Goal: Information Seeking & Learning: Learn about a topic

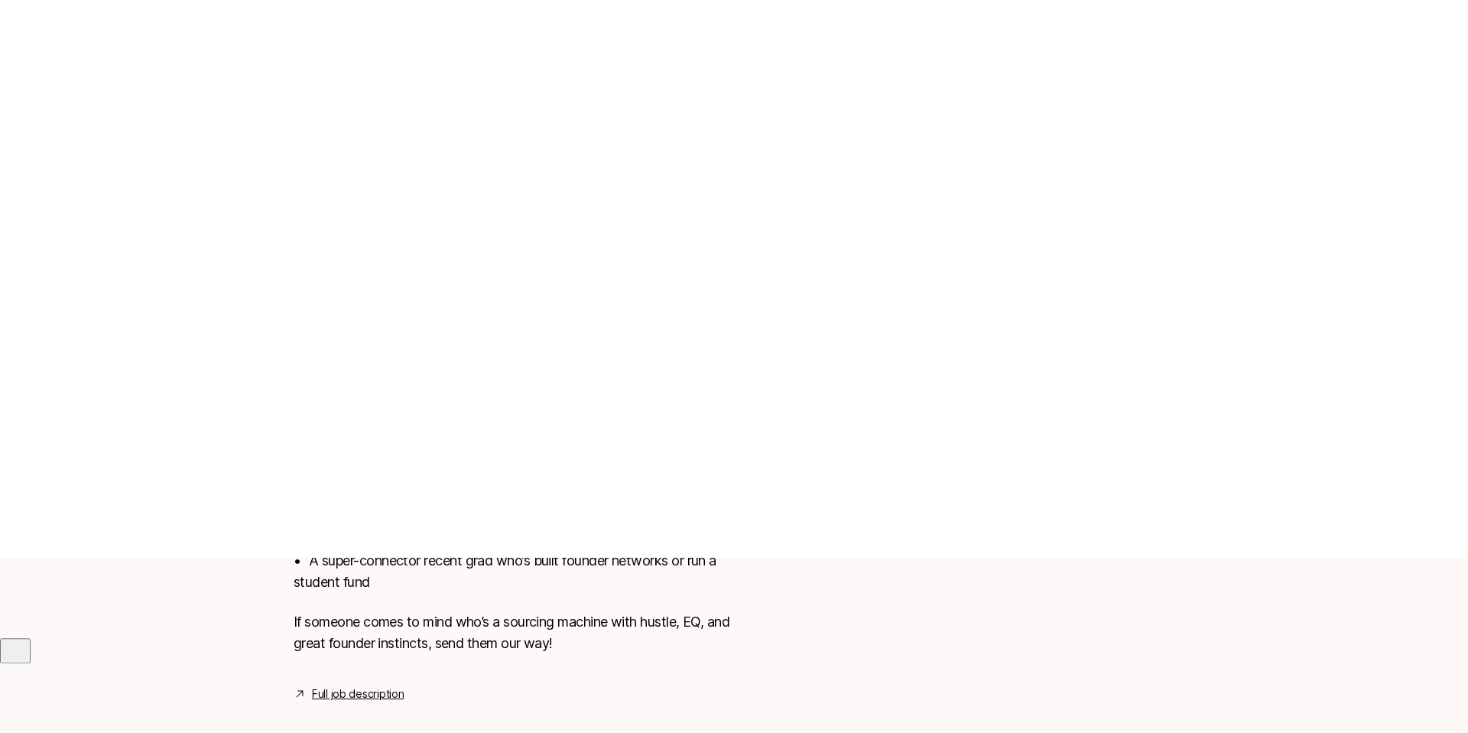
scroll to position [216, 0]
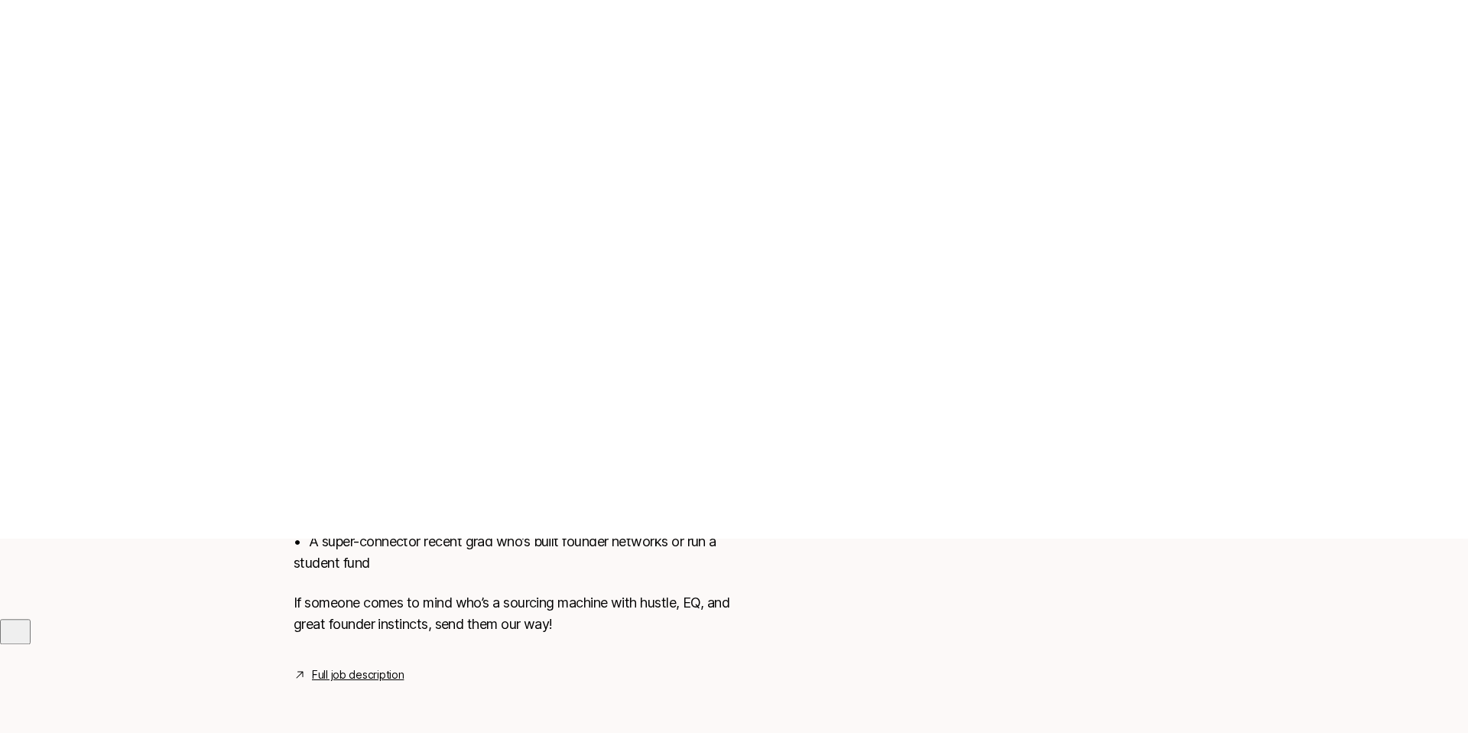
click at [344, 678] on link "Full job description" at bounding box center [358, 674] width 92 height 18
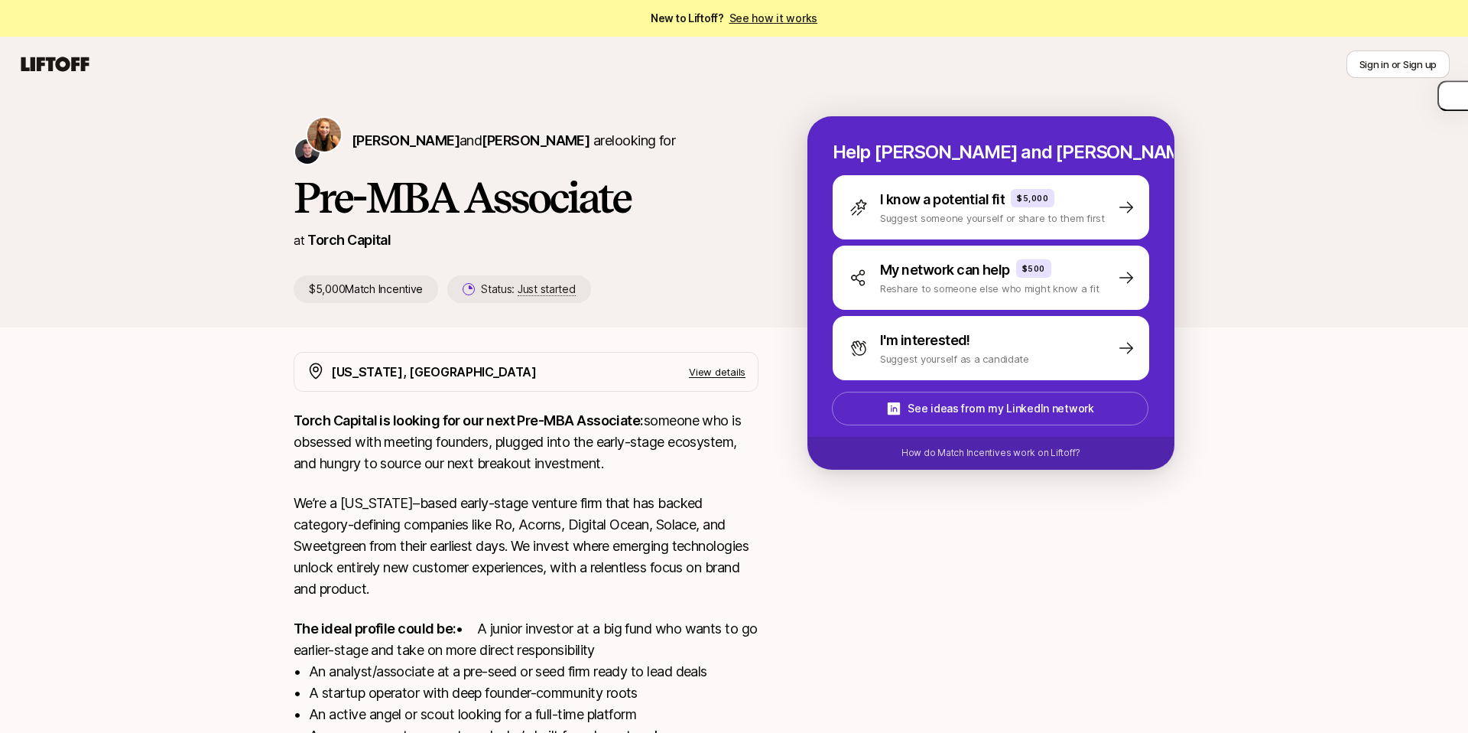
click at [43, 67] on icon at bounding box center [54, 64] width 73 height 21
click at [379, 141] on span "[PERSON_NAME]" at bounding box center [406, 140] width 108 height 16
click at [489, 137] on span "[PERSON_NAME]" at bounding box center [536, 140] width 108 height 16
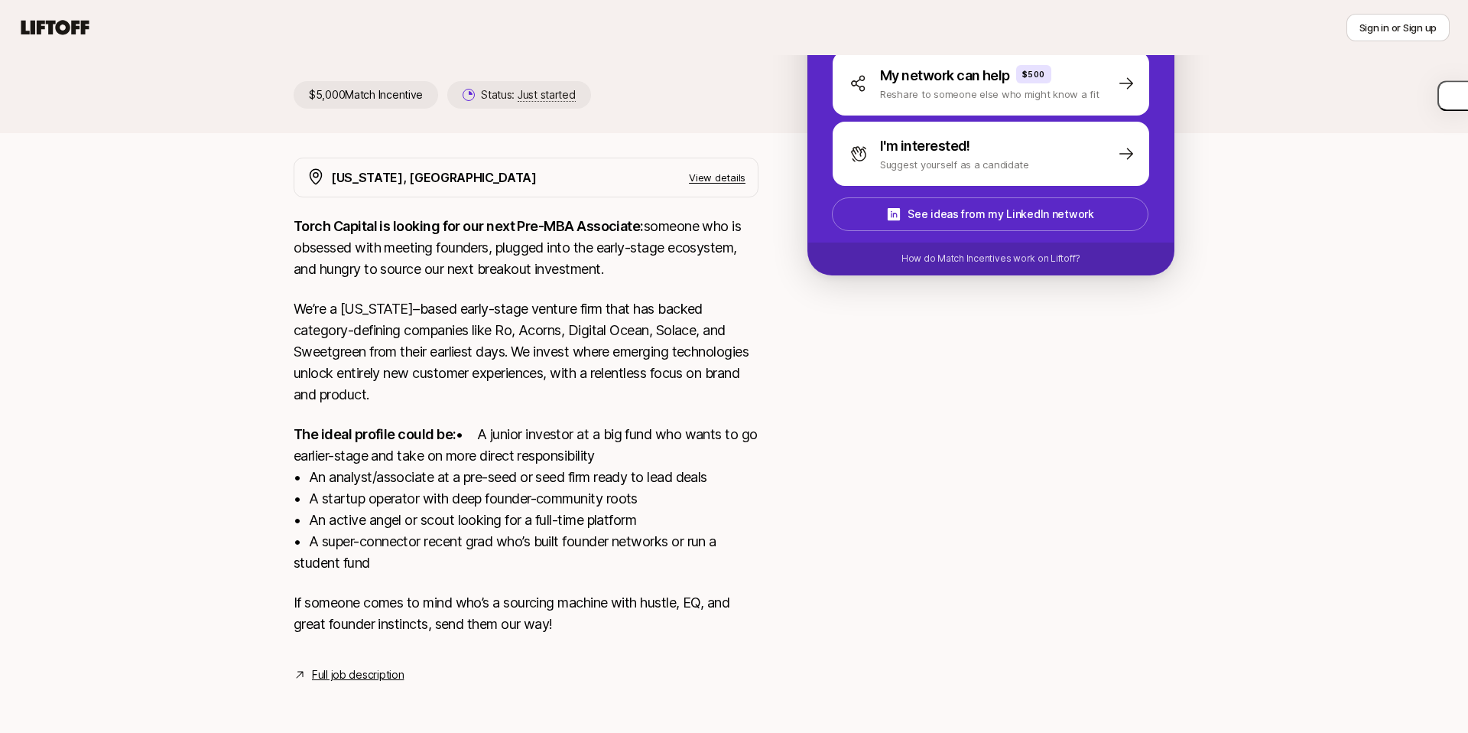
click at [363, 678] on link "Full job description" at bounding box center [358, 674] width 92 height 18
click at [355, 677] on link "Full job description" at bounding box center [358, 674] width 92 height 18
